Goal: Entertainment & Leisure: Browse casually

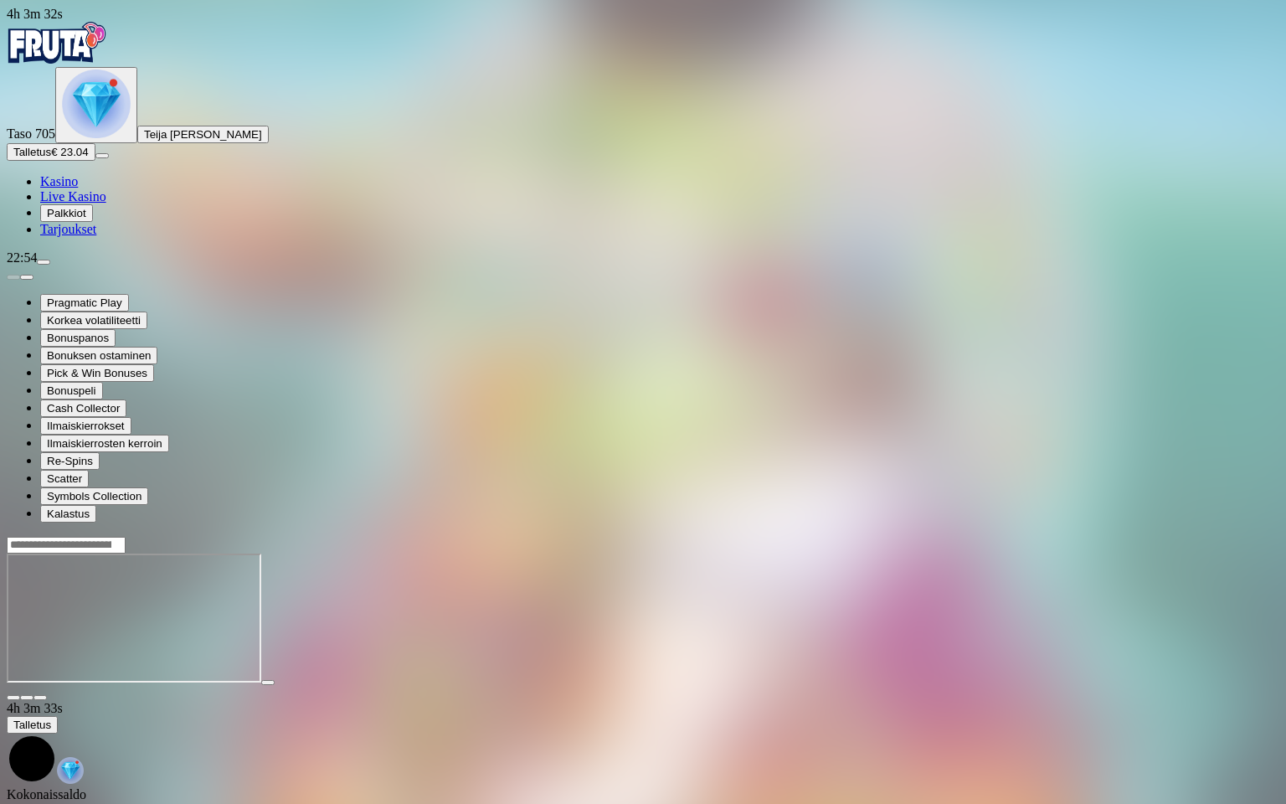
drag, startPoint x: 0, startPoint y: 0, endPoint x: 1266, endPoint y: 15, distance: 1266.2
click at [13, 698] on span "close icon" at bounding box center [13, 698] width 0 height 0
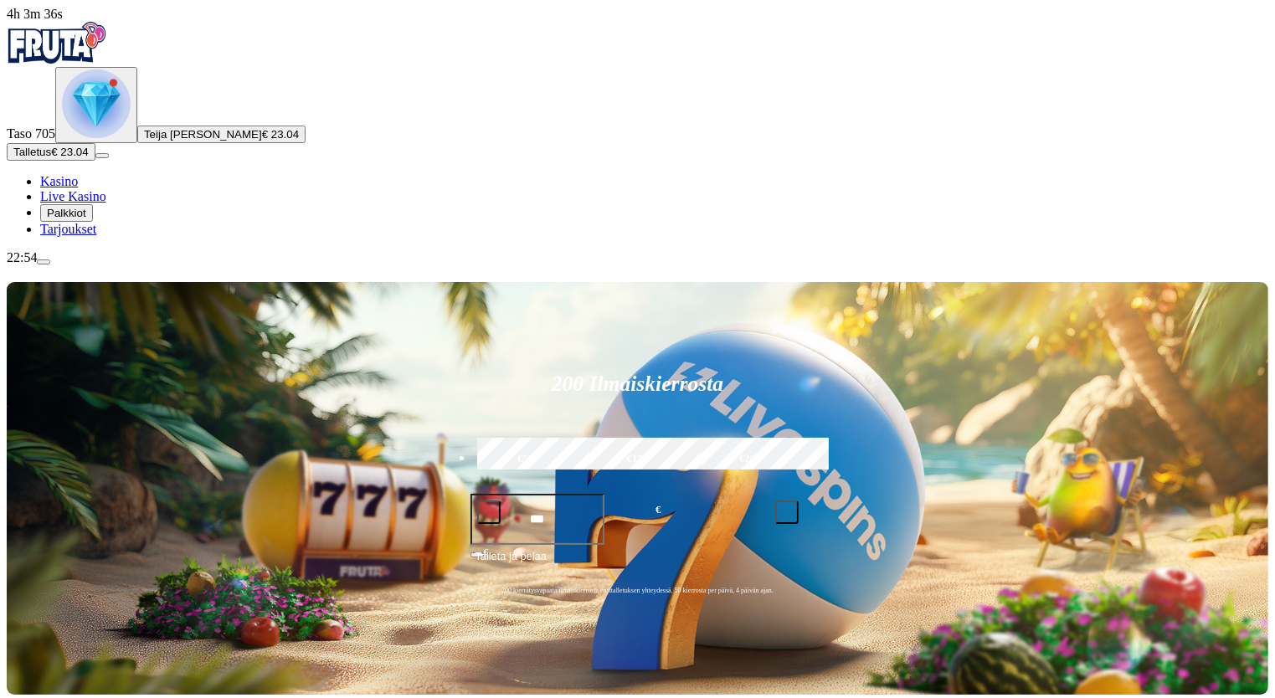
click at [95, 138] on img "Primary" at bounding box center [96, 104] width 69 height 69
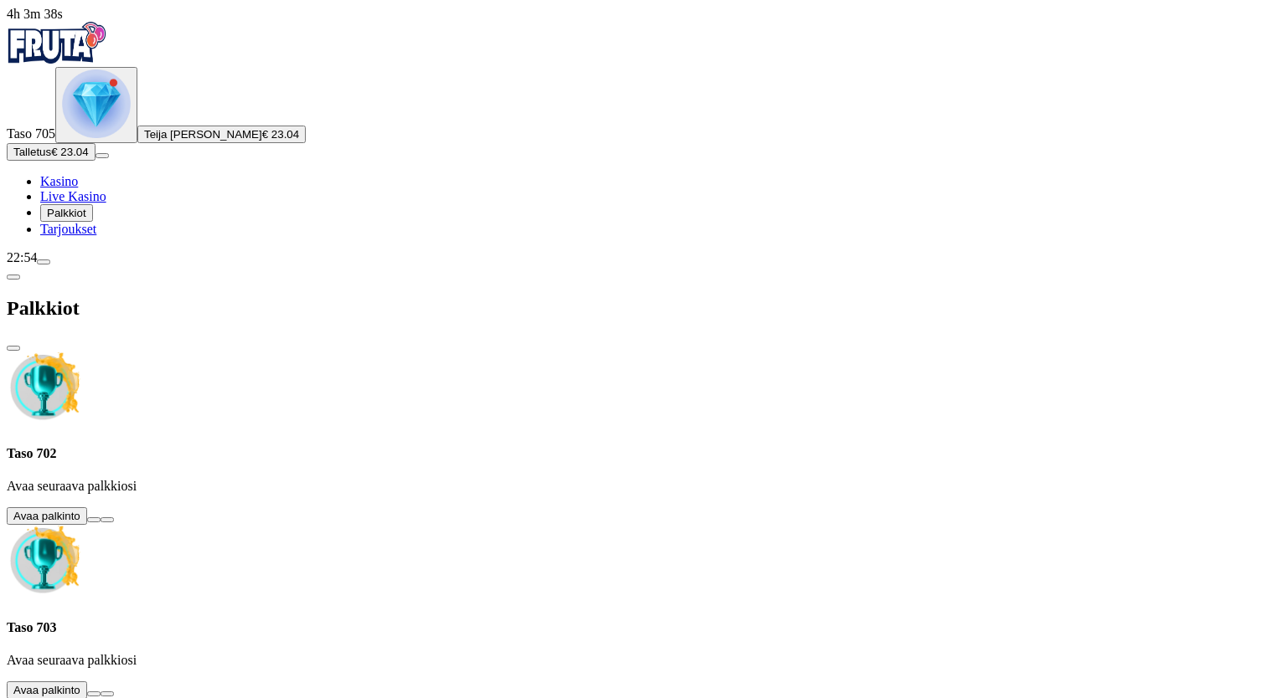
click at [100, 517] on button at bounding box center [93, 519] width 13 height 5
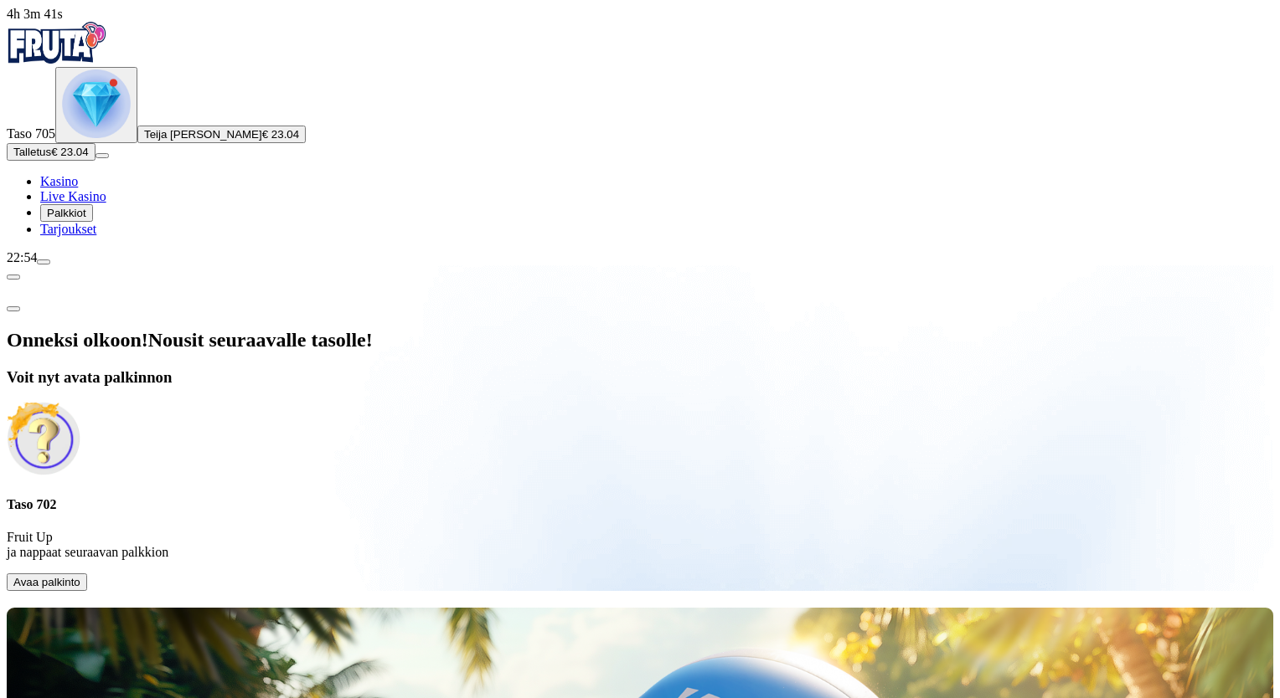
click at [80, 576] on span "Avaa palkinto" at bounding box center [46, 582] width 67 height 13
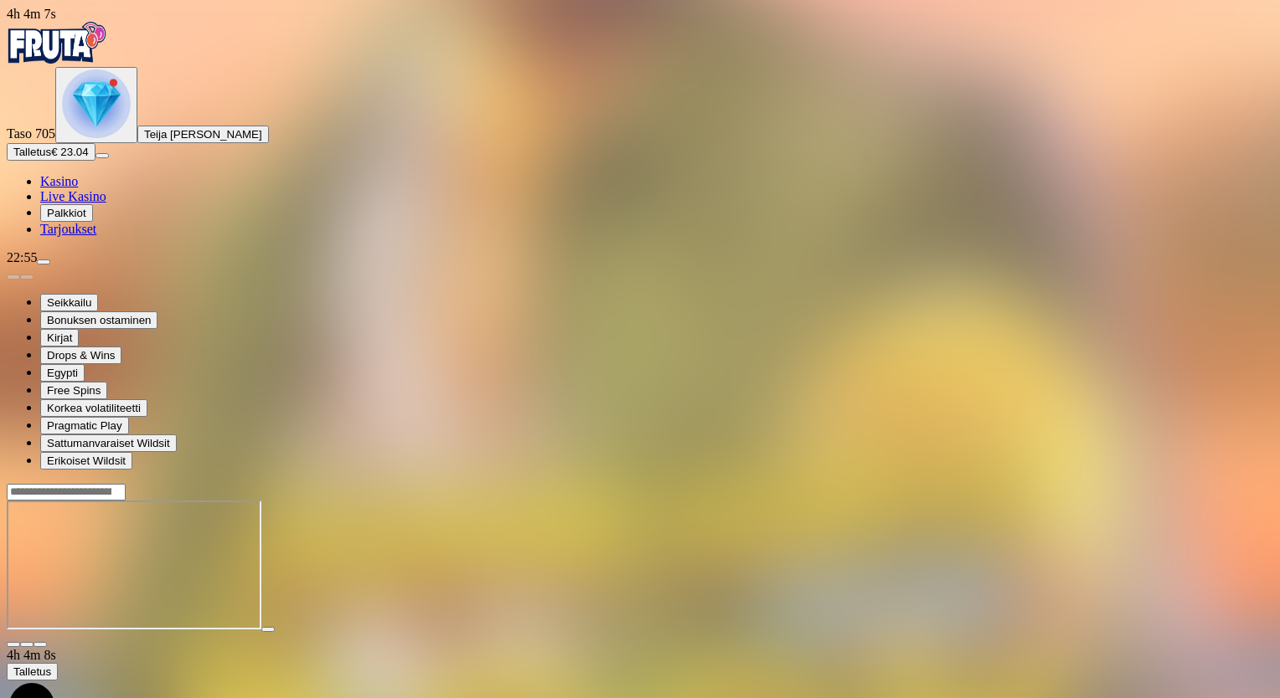
click at [81, 138] on img "Primary" at bounding box center [96, 104] width 69 height 69
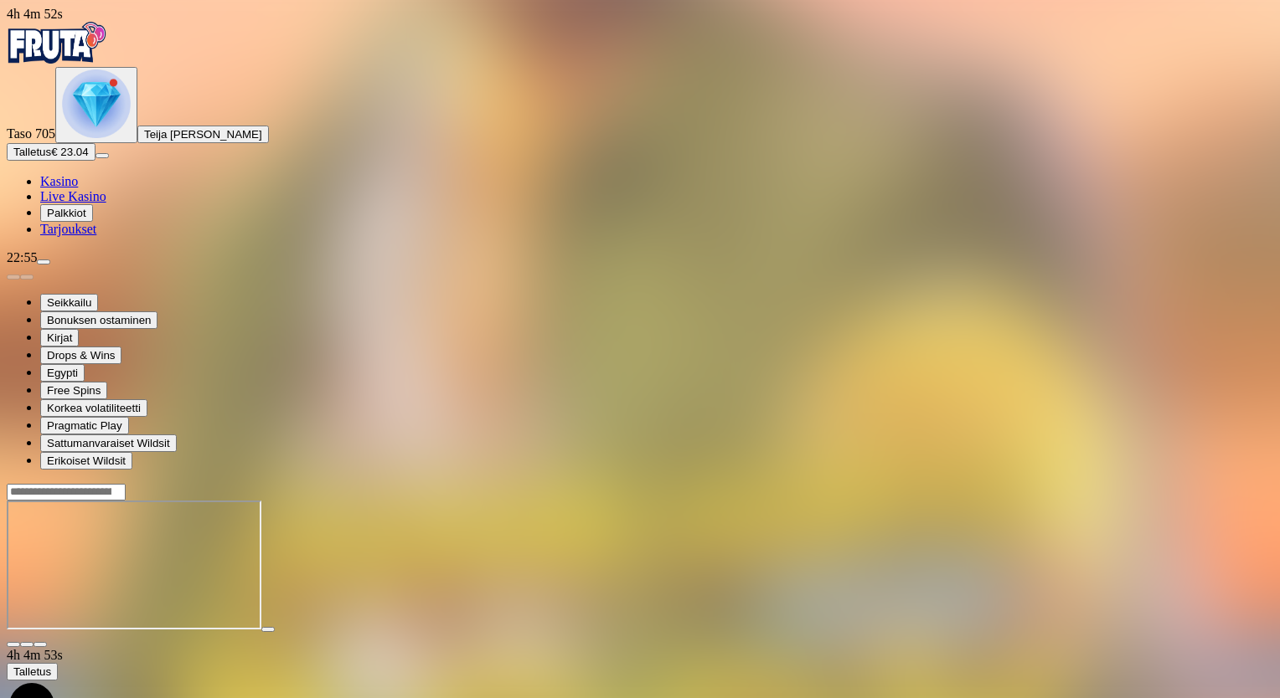
click at [122, 141] on div "Primary" at bounding box center [96, 105] width 69 height 71
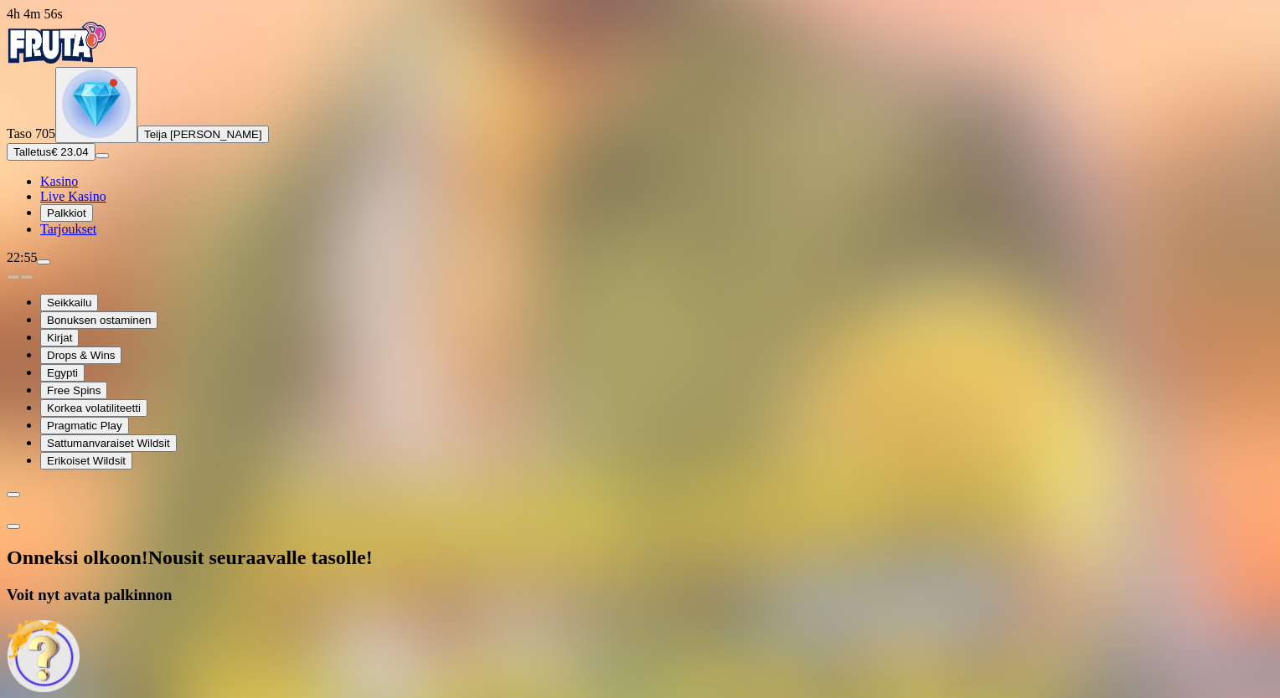
drag, startPoint x: 370, startPoint y: 396, endPoint x: 372, endPoint y: 409, distance: 13.5
click at [372, 547] on div "Onneksi olkoon! Nousit seuraavalle tasolle! Voit nyt avata palkinnon Taso 704 F…" at bounding box center [640, 678] width 1266 height 262
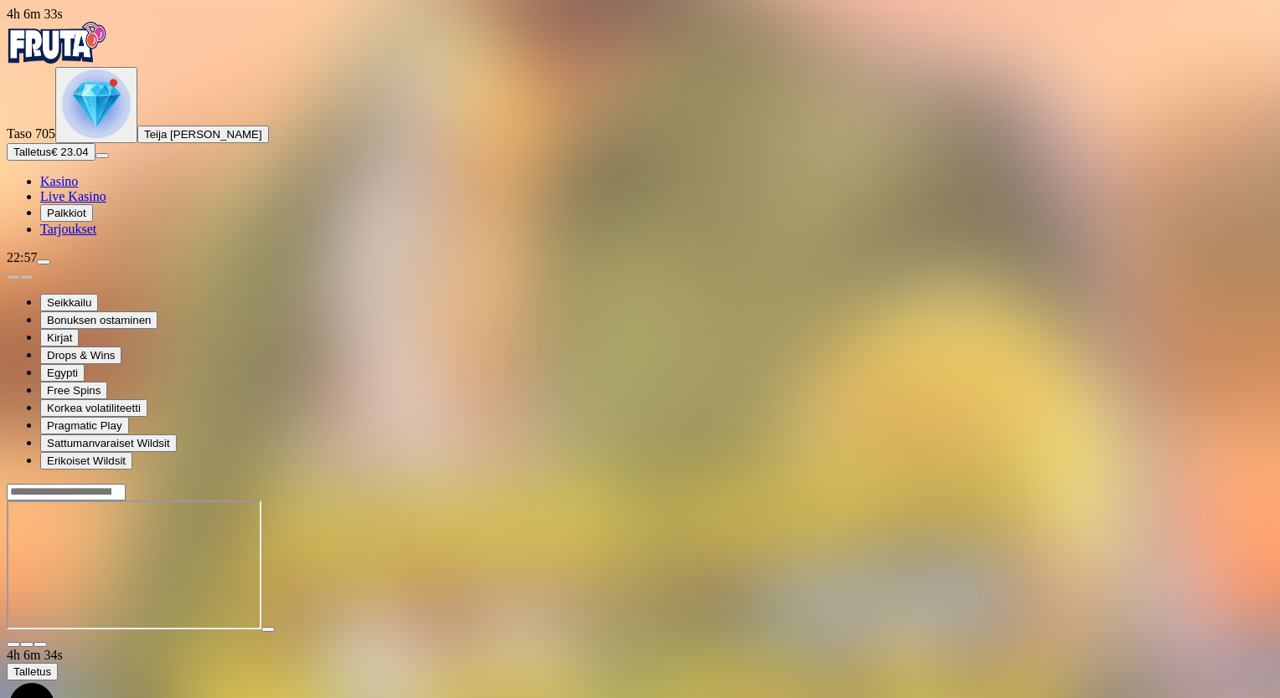
click at [94, 138] on img "Primary" at bounding box center [96, 104] width 69 height 69
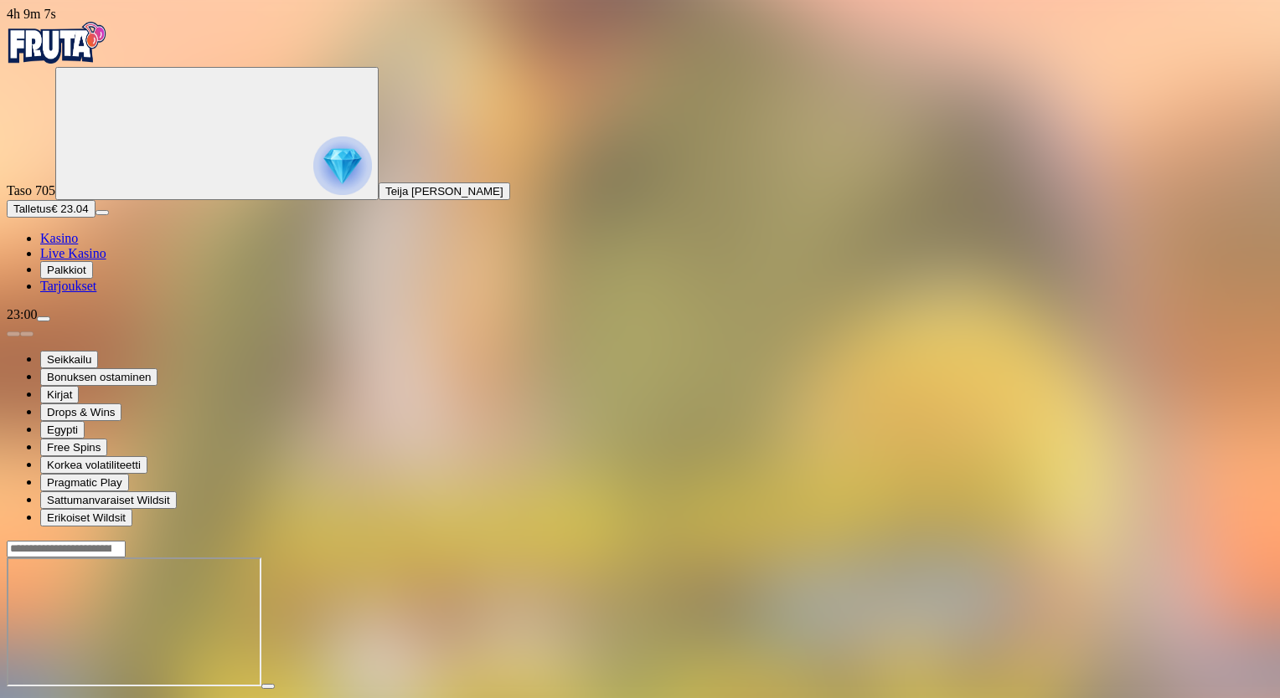
click at [13, 702] on span "close icon" at bounding box center [13, 702] width 0 height 0
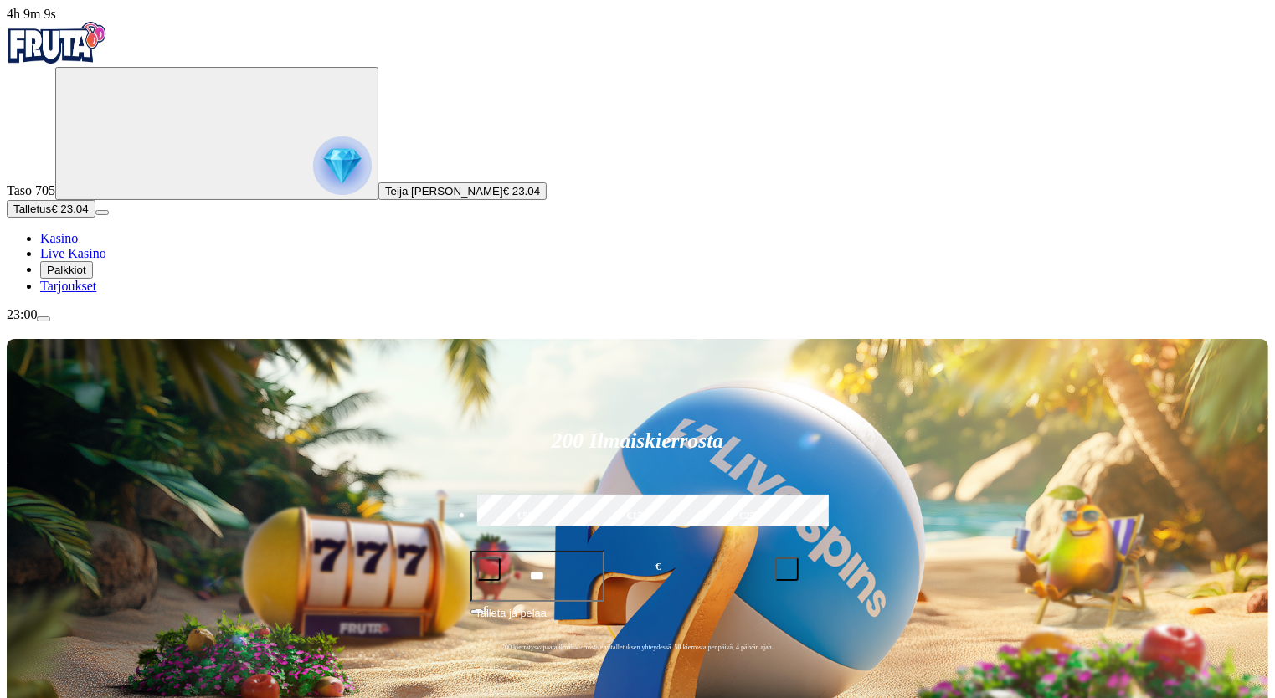
click at [313, 188] on img "Primary" at bounding box center [342, 165] width 59 height 59
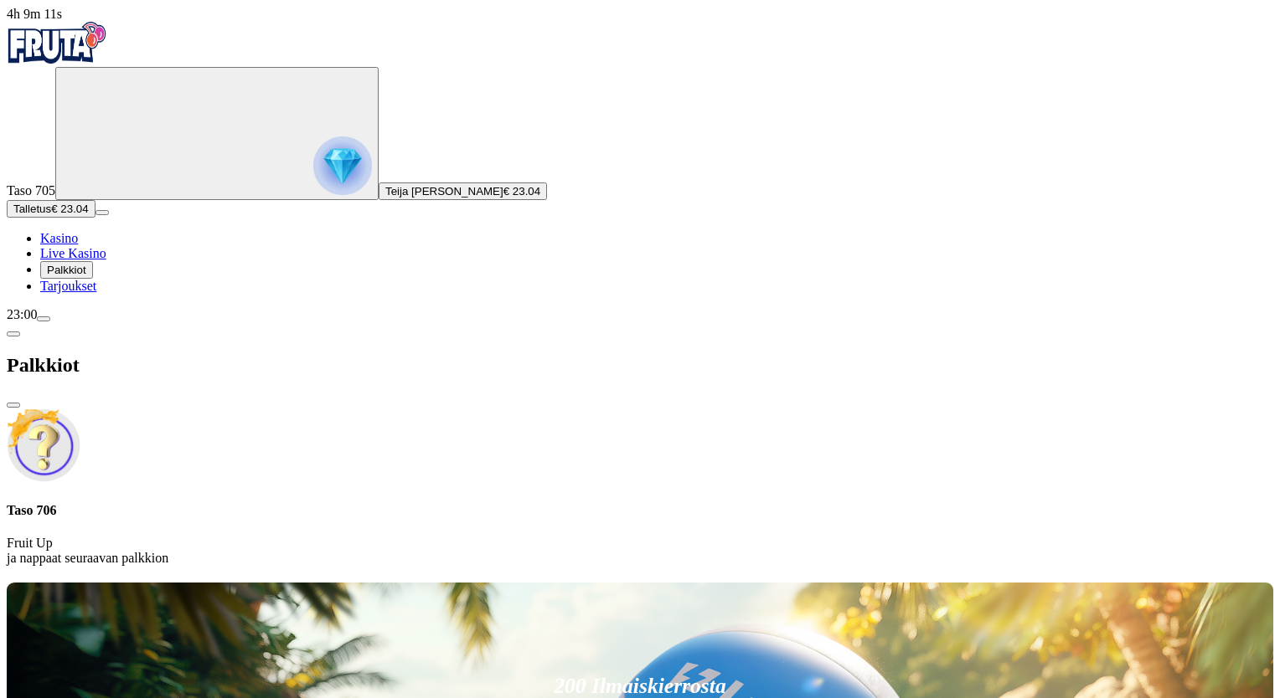
click at [313, 188] on img "Primary" at bounding box center [342, 165] width 59 height 59
